Goal: Task Accomplishment & Management: Manage account settings

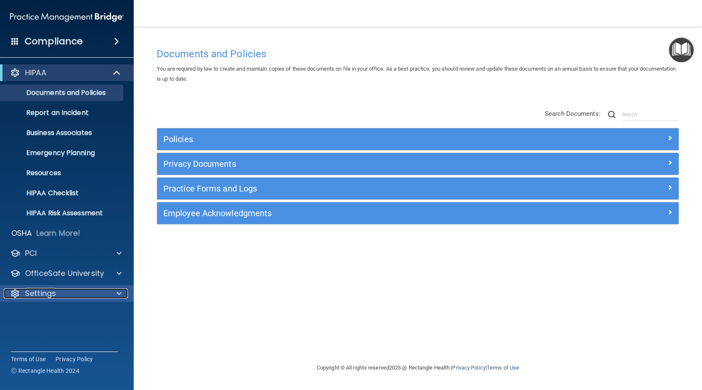
click at [105, 292] on div "Settings" at bounding box center [56, 293] width 104 height 10
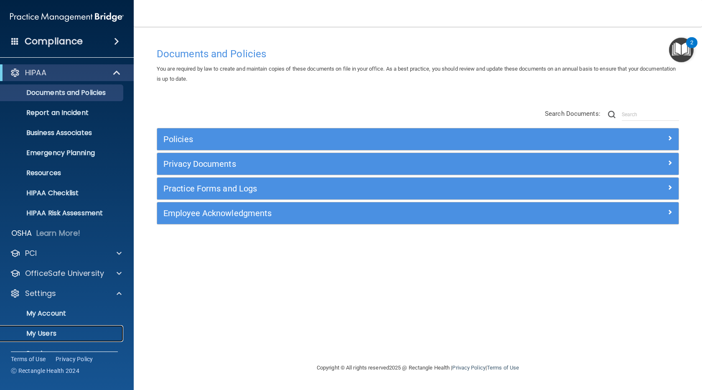
click at [43, 332] on p "My Users" at bounding box center [62, 333] width 114 height 8
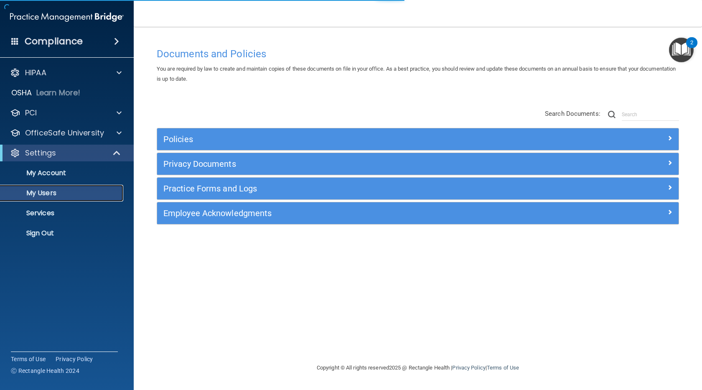
select select "20"
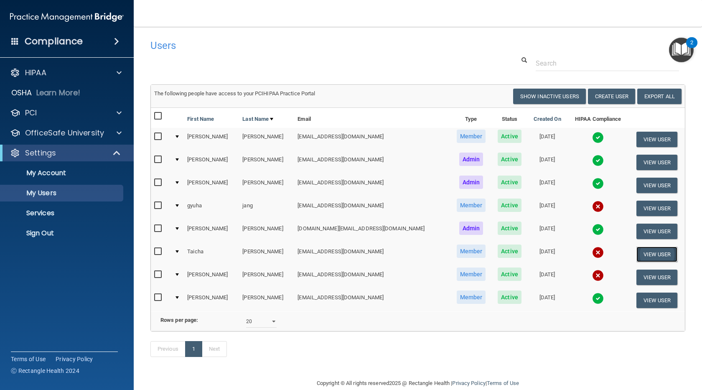
click at [651, 254] on button "View User" at bounding box center [657, 254] width 41 height 15
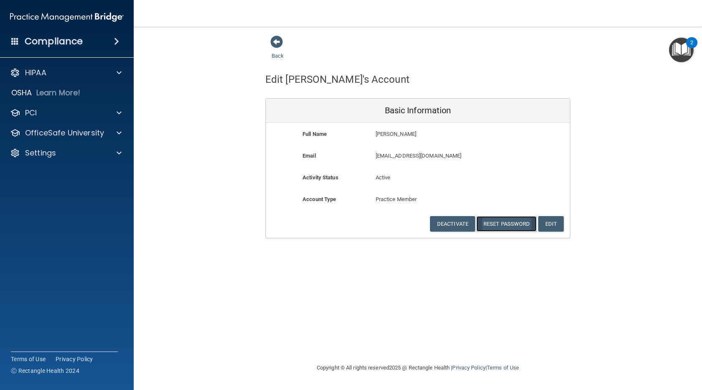
click at [521, 223] on button "Reset Password" at bounding box center [507, 223] width 60 height 15
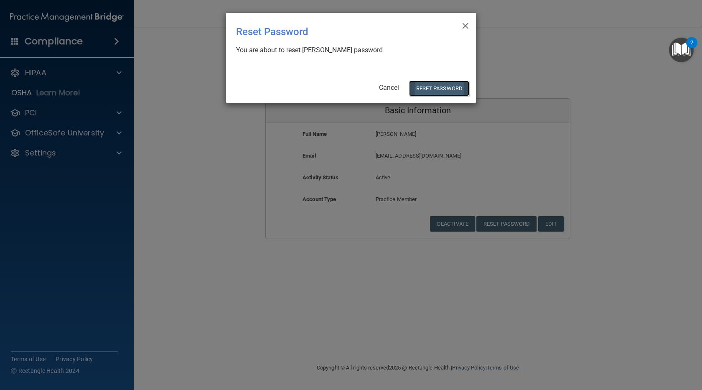
click at [453, 84] on button "Reset Password" at bounding box center [439, 88] width 60 height 15
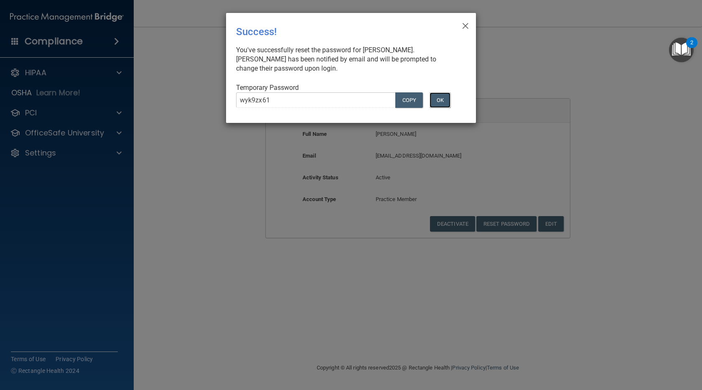
click at [438, 96] on button "OK" at bounding box center [440, 99] width 21 height 15
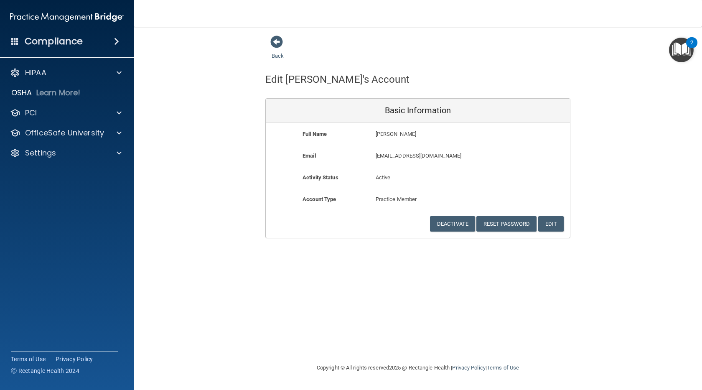
click at [231, 288] on div "Back Edit [PERSON_NAME]'s Account Basic Information Full Name [PERSON_NAME] Las…" at bounding box center [417, 194] width 535 height 319
